Goal: Book appointment/travel/reservation

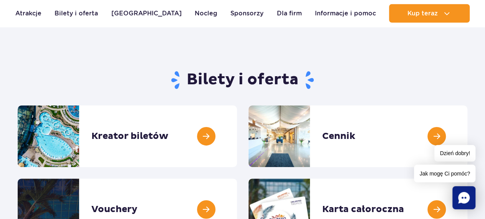
scroll to position [53, 0]
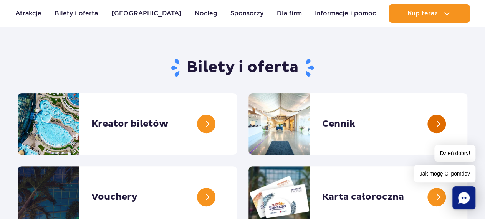
click at [468, 122] on link at bounding box center [468, 124] width 0 height 62
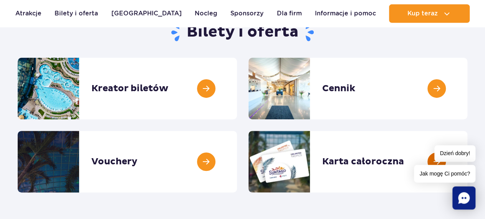
scroll to position [106, 0]
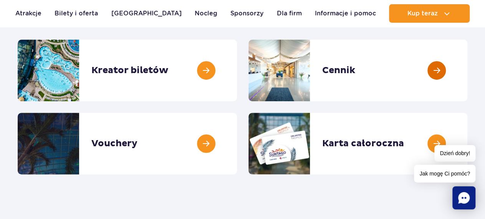
click at [468, 70] on link at bounding box center [468, 71] width 0 height 62
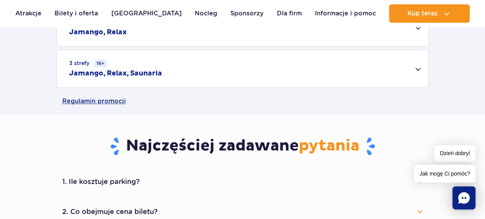
scroll to position [266, 0]
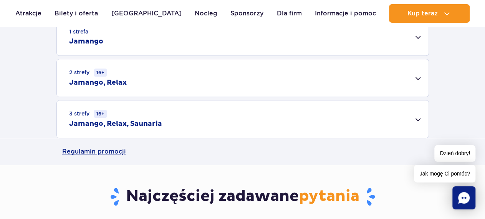
click at [419, 77] on div "2 strefy 16+ Jamango, Relax" at bounding box center [243, 77] width 372 height 37
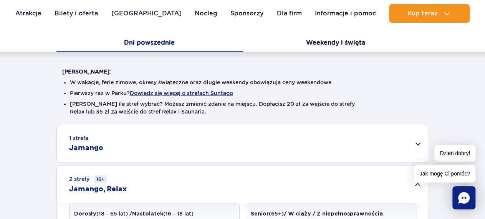
scroll to position [106, 0]
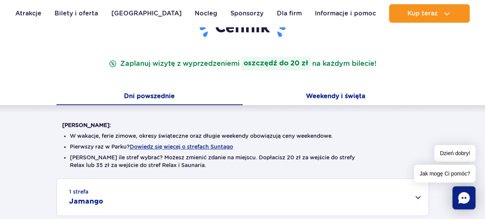
click at [340, 94] on button "Weekendy i święta" at bounding box center [336, 97] width 186 height 16
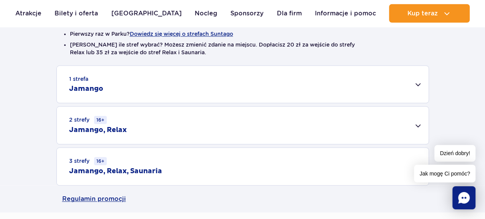
scroll to position [266, 0]
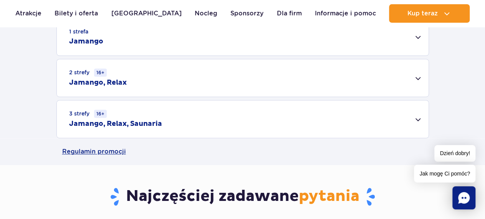
click at [127, 83] on div "2 strefy 16+ Jamango, Relax" at bounding box center [243, 77] width 372 height 37
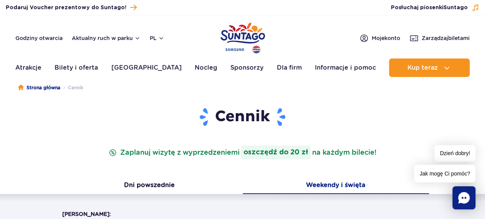
scroll to position [0, 0]
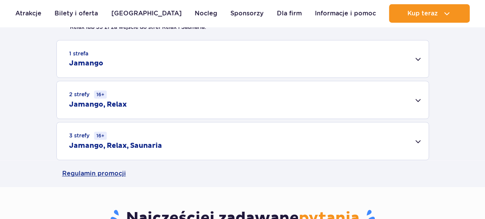
scroll to position [266, 0]
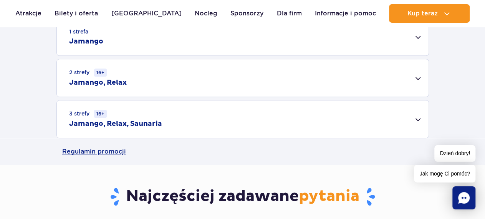
click at [420, 77] on div "2 strefy 16+ Jamango, Relax" at bounding box center [243, 77] width 372 height 37
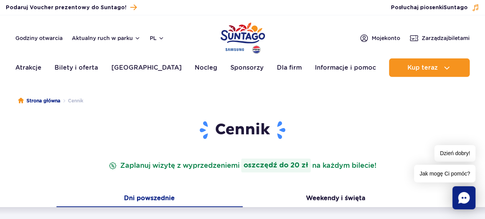
scroll to position [0, 0]
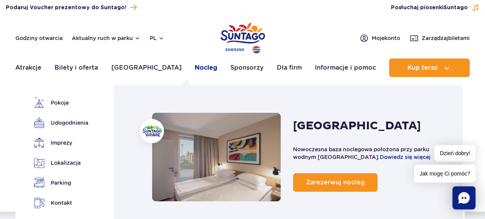
click at [195, 65] on link "Nocleg" at bounding box center [206, 67] width 23 height 18
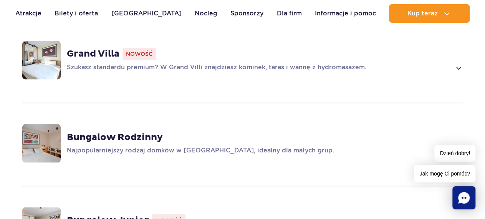
scroll to position [586, 0]
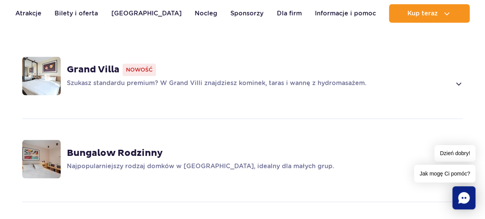
click at [130, 147] on strong "Bungalow Rodzinny" at bounding box center [115, 153] width 96 height 12
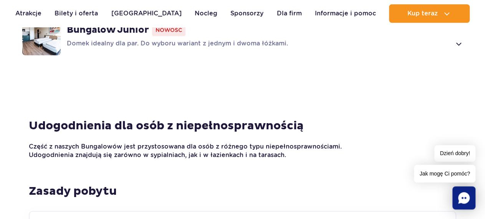
scroll to position [1137, 0]
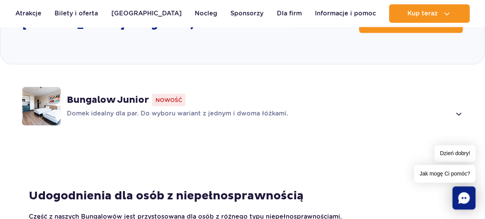
click at [326, 70] on div "Bungalow Junior Nowość Domek idealny dla par. Do wyboru wariant z jednym i dwom…" at bounding box center [243, 105] width 484 height 81
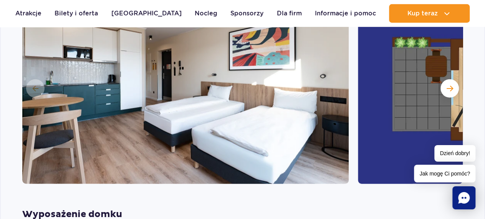
scroll to position [846, 0]
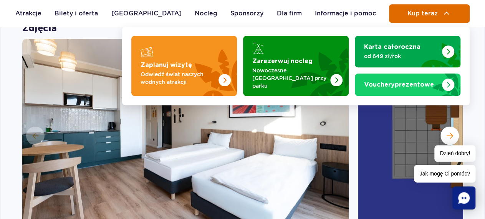
click at [433, 14] on span "Kup teraz" at bounding box center [422, 13] width 30 height 7
click at [409, 13] on span "Kup teraz" at bounding box center [422, 13] width 30 height 7
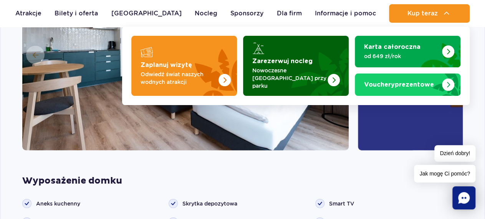
scroll to position [953, 0]
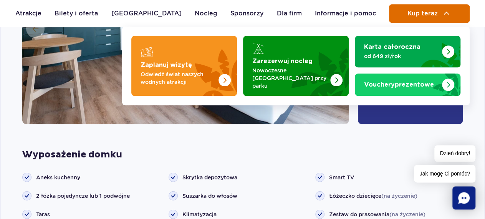
click at [448, 12] on img at bounding box center [446, 13] width 9 height 9
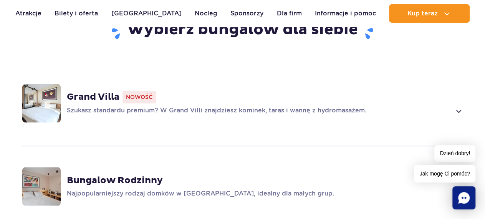
scroll to position [580, 0]
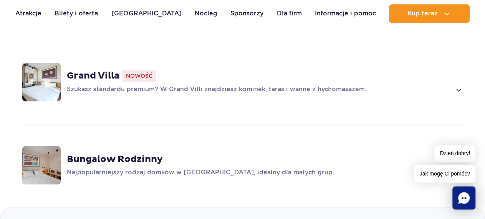
click at [135, 153] on strong "Bungalow Rodzinny" at bounding box center [115, 159] width 96 height 12
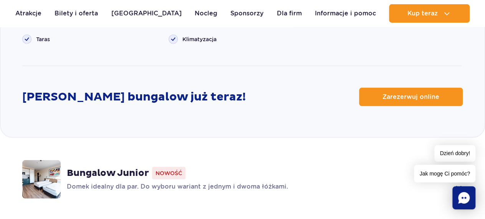
scroll to position [1079, 0]
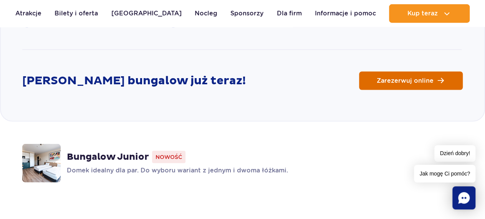
click at [392, 78] on span "Zarezerwuj online" at bounding box center [405, 81] width 57 height 6
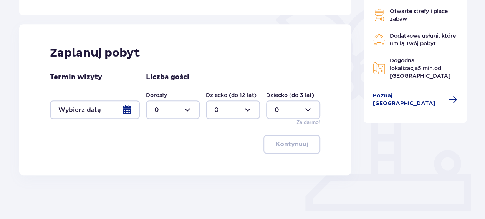
scroll to position [208, 0]
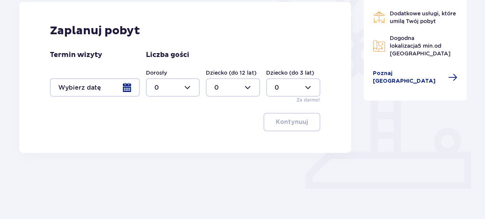
click at [189, 85] on div at bounding box center [173, 87] width 54 height 18
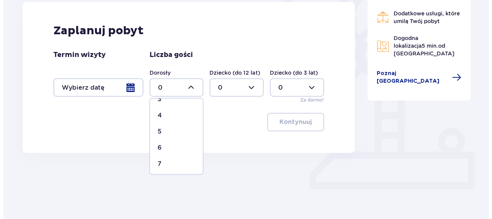
scroll to position [59, 0]
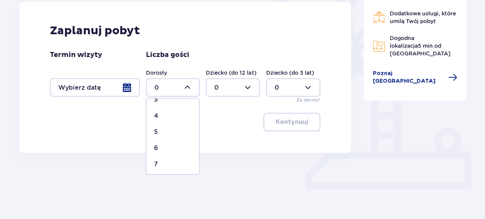
click at [156, 114] on p "4" at bounding box center [156, 115] width 4 height 8
click at [188, 85] on div at bounding box center [173, 87] width 54 height 18
click at [156, 141] on p "2" at bounding box center [156, 142] width 4 height 8
type input "2"
click at [247, 86] on div at bounding box center [233, 87] width 54 height 18
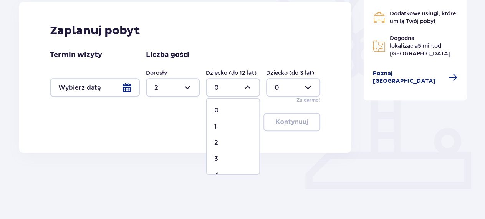
click at [217, 142] on p "2" at bounding box center [216, 142] width 4 height 8
type input "2"
click at [130, 85] on div at bounding box center [95, 87] width 90 height 18
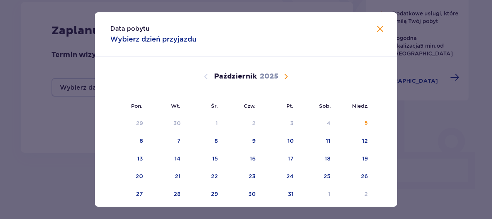
click at [283, 75] on span "Następny miesiąc" at bounding box center [285, 76] width 9 height 9
click at [203, 77] on span "Poprzedni miesiąc" at bounding box center [205, 76] width 9 height 9
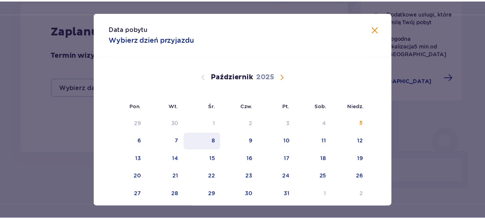
scroll to position [24, 0]
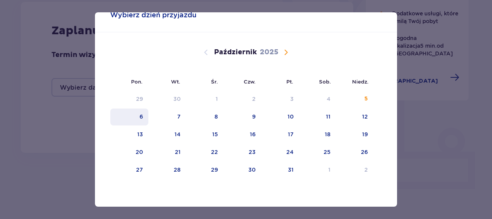
click at [140, 115] on div "6" at bounding box center [141, 117] width 3 height 8
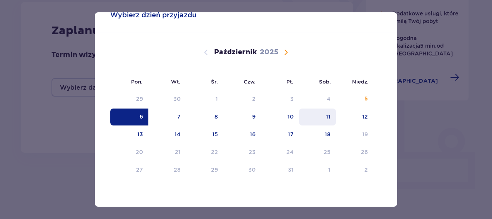
click at [326, 115] on div "11" at bounding box center [328, 117] width 5 height 8
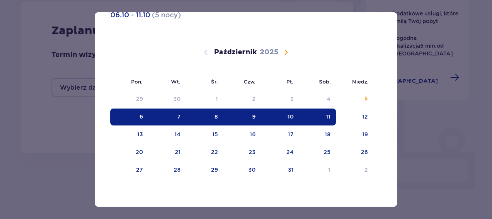
type input "[DATE] - [DATE]"
type input "0"
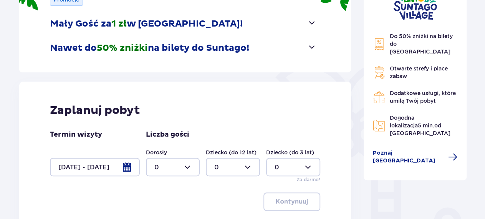
scroll to position [101, 0]
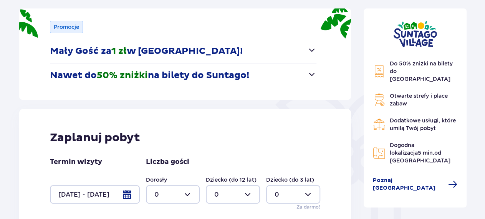
click at [312, 51] on span "button" at bounding box center [312, 49] width 9 height 9
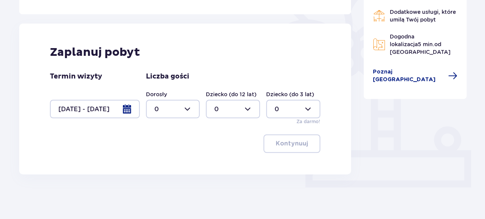
scroll to position [211, 0]
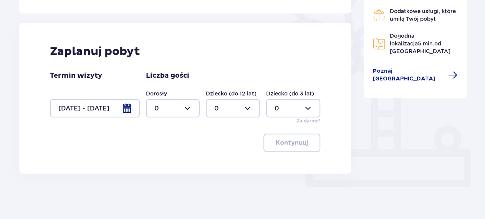
click at [189, 106] on div at bounding box center [173, 108] width 54 height 18
click at [155, 162] on p "2" at bounding box center [156, 163] width 4 height 8
type input "2"
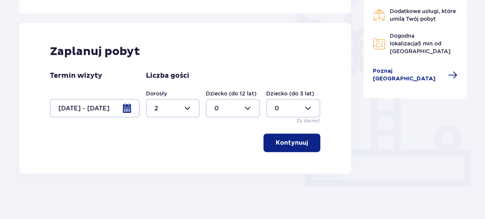
click at [248, 106] on div at bounding box center [233, 108] width 54 height 18
click at [215, 161] on p "2" at bounding box center [216, 163] width 4 height 8
type input "2"
click at [302, 142] on p "Kontynuuj" at bounding box center [292, 142] width 32 height 8
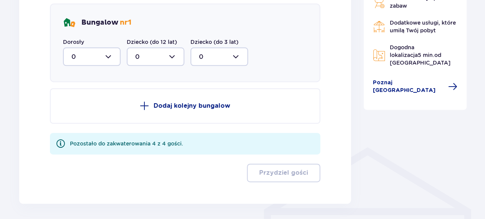
scroll to position [490, 0]
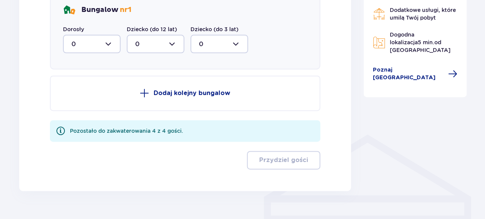
click at [110, 43] on div at bounding box center [92, 44] width 58 height 18
click at [74, 100] on p "2" at bounding box center [73, 99] width 4 height 8
type input "2"
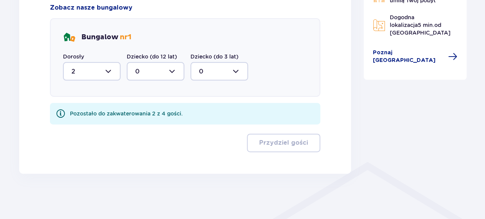
click at [172, 68] on div at bounding box center [156, 71] width 58 height 18
drag, startPoint x: 136, startPoint y: 125, endPoint x: 171, endPoint y: 111, distance: 37.5
click at [136, 124] on p "2" at bounding box center [137, 127] width 4 height 8
type input "2"
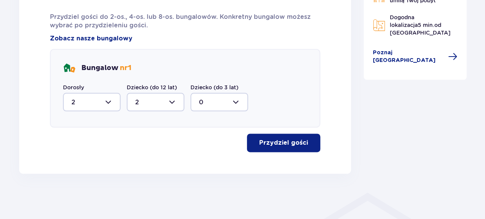
drag, startPoint x: 287, startPoint y: 140, endPoint x: 289, endPoint y: 133, distance: 6.4
click at [287, 140] on p "Przydziel gości" at bounding box center [283, 142] width 49 height 8
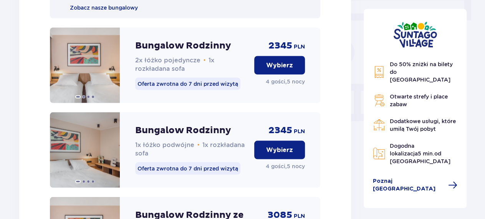
scroll to position [711, 0]
